Goal: Information Seeking & Learning: Learn about a topic

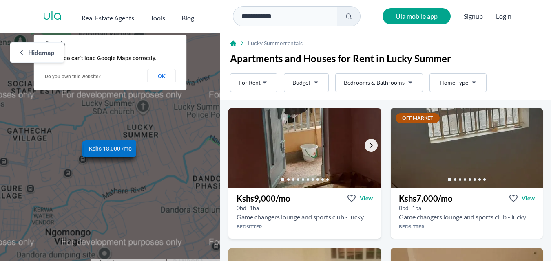
click at [368, 146] on icon "Go to the next property image" at bounding box center [371, 145] width 7 height 7
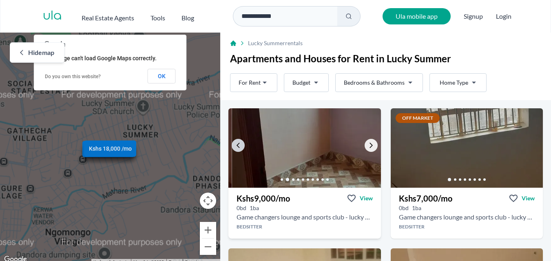
click at [368, 146] on icon "Go to the next property image" at bounding box center [371, 145] width 7 height 7
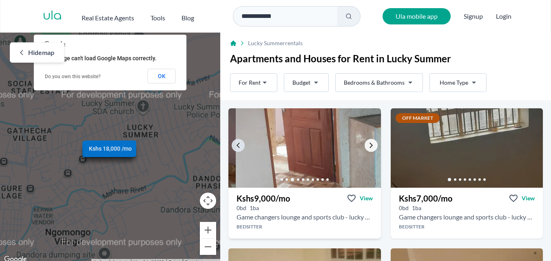
click at [368, 146] on icon "Go to the next property image" at bounding box center [371, 145] width 7 height 7
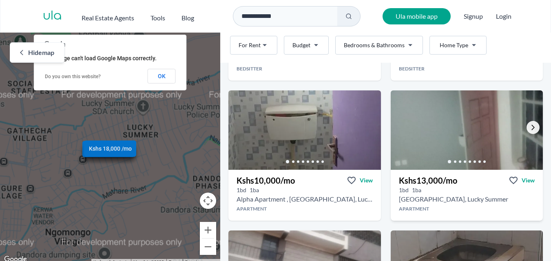
scroll to position [290, 0]
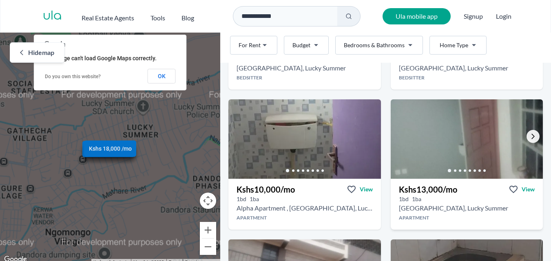
click at [530, 133] on icon "Go to the next property image" at bounding box center [533, 136] width 7 height 7
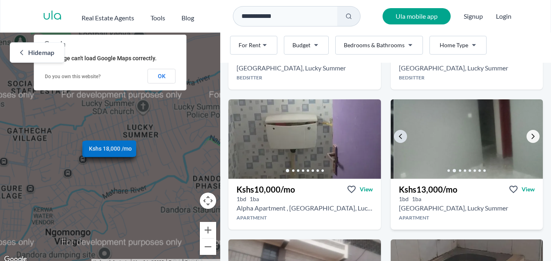
click at [530, 133] on icon "Go to the next property image" at bounding box center [533, 136] width 7 height 7
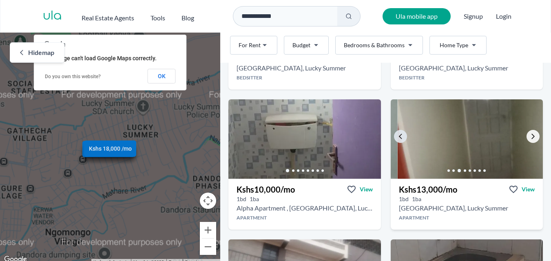
click at [530, 133] on icon "Go to the next property image" at bounding box center [533, 136] width 7 height 7
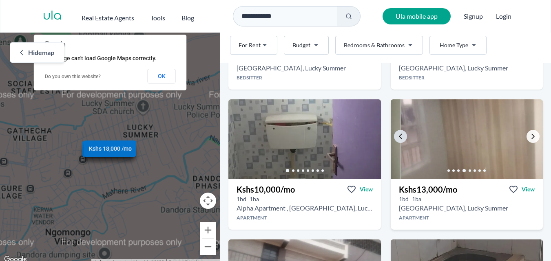
click at [530, 133] on icon "Go to the next property image" at bounding box center [533, 136] width 7 height 7
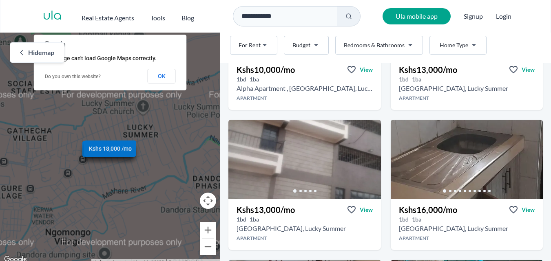
scroll to position [427, 0]
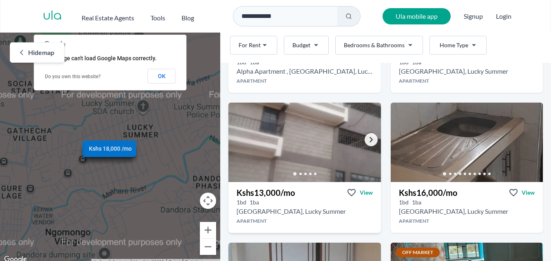
click at [368, 136] on link "Go to the next property image" at bounding box center [371, 139] width 13 height 13
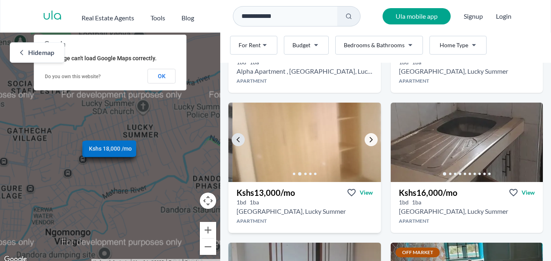
click at [368, 136] on link "Go to the next property image" at bounding box center [371, 139] width 13 height 13
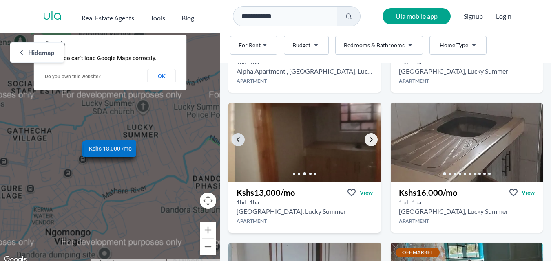
click at [368, 136] on link "Go to the next property image" at bounding box center [371, 139] width 13 height 13
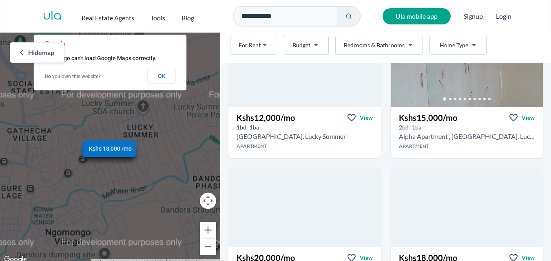
scroll to position [860, 0]
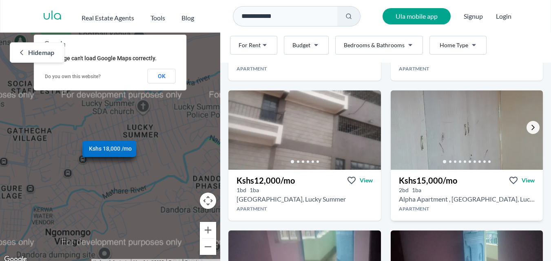
click at [532, 126] on icon "Go to the next property image" at bounding box center [533, 127] width 3 height 5
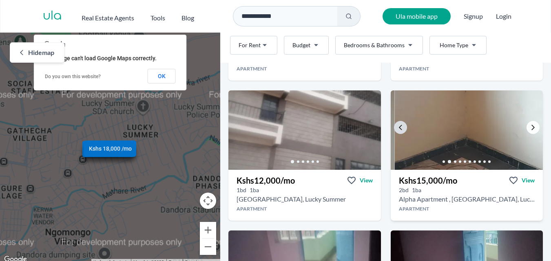
click at [532, 126] on icon "Go to the next property image" at bounding box center [533, 127] width 3 height 5
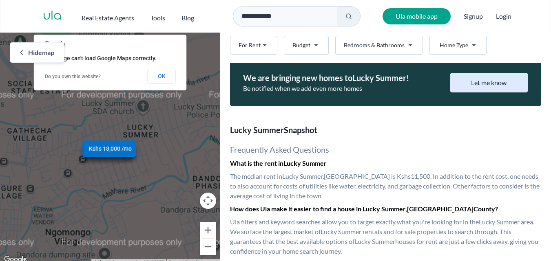
scroll to position [1216, 0]
